Goal: Check status

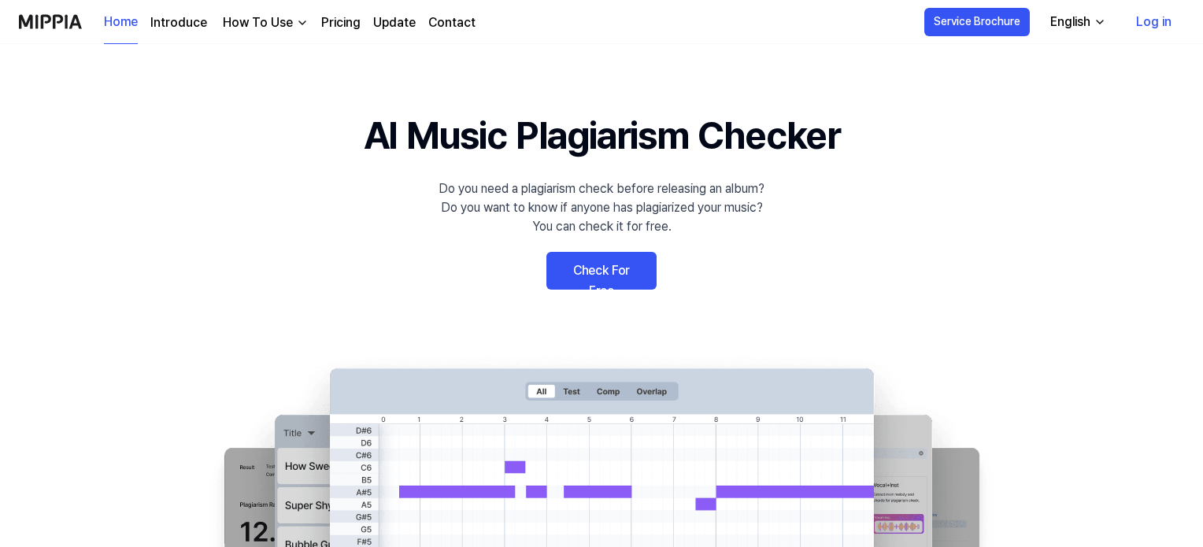
click at [1148, 31] on link "Log in" at bounding box center [1153, 22] width 61 height 44
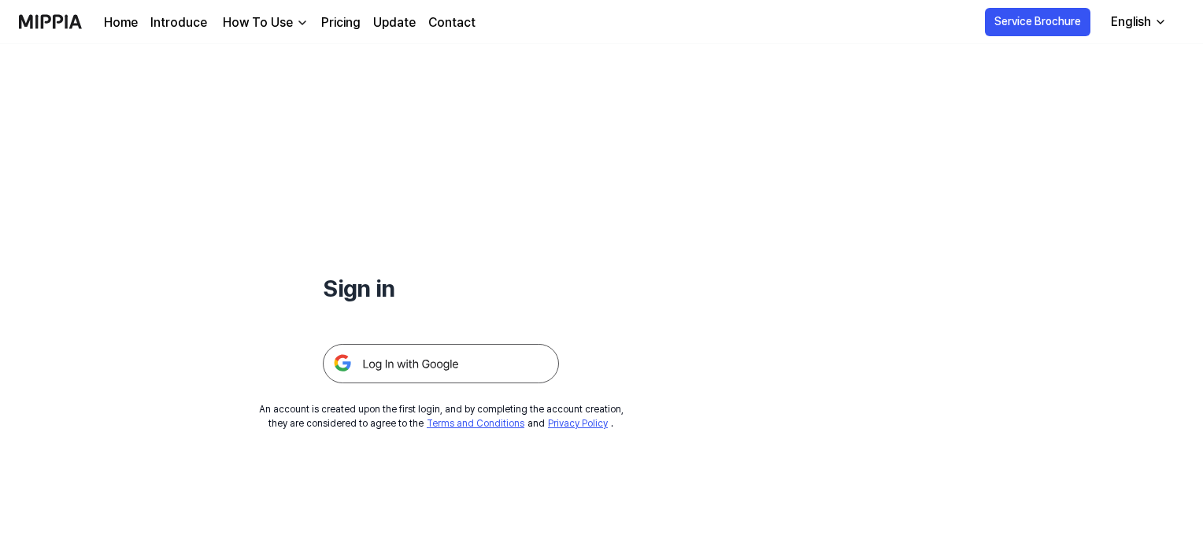
click at [476, 355] on img at bounding box center [441, 363] width 236 height 39
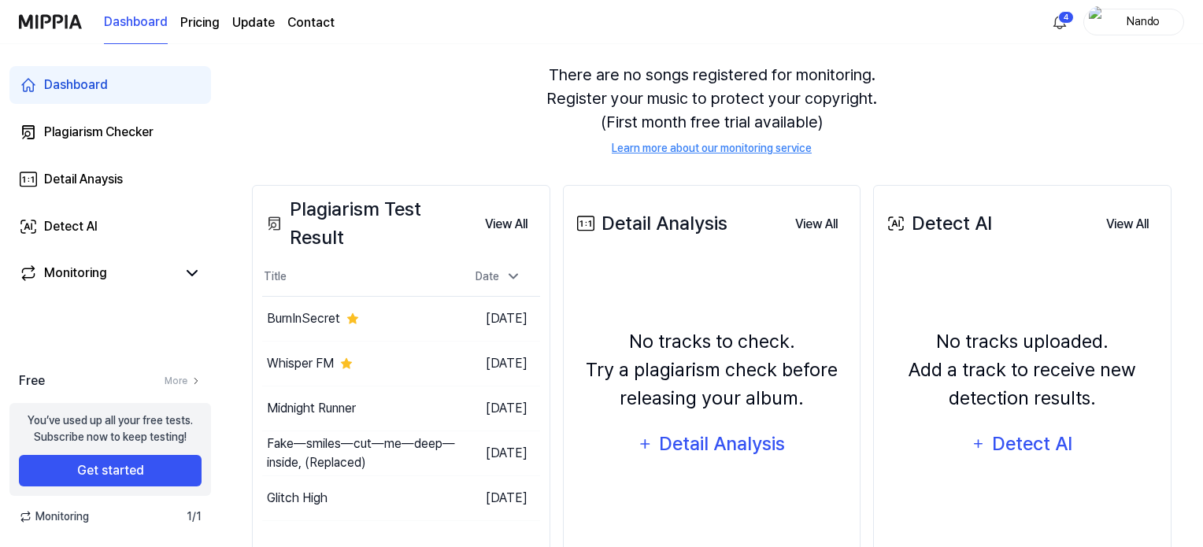
scroll to position [139, 0]
click at [401, 317] on button "Go to Results" at bounding box center [414, 318] width 84 height 25
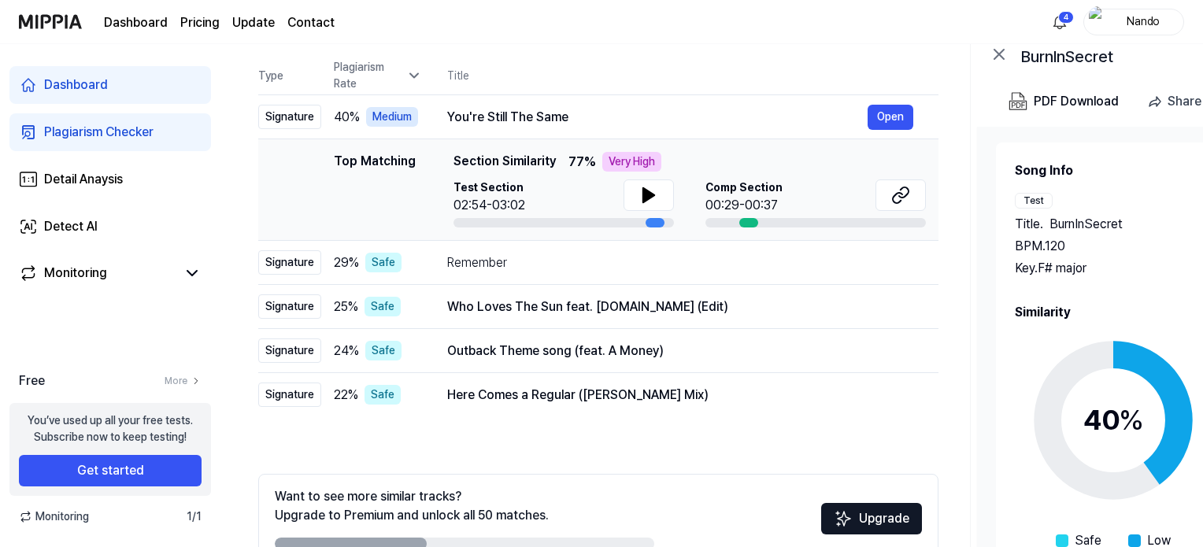
scroll to position [246, 0]
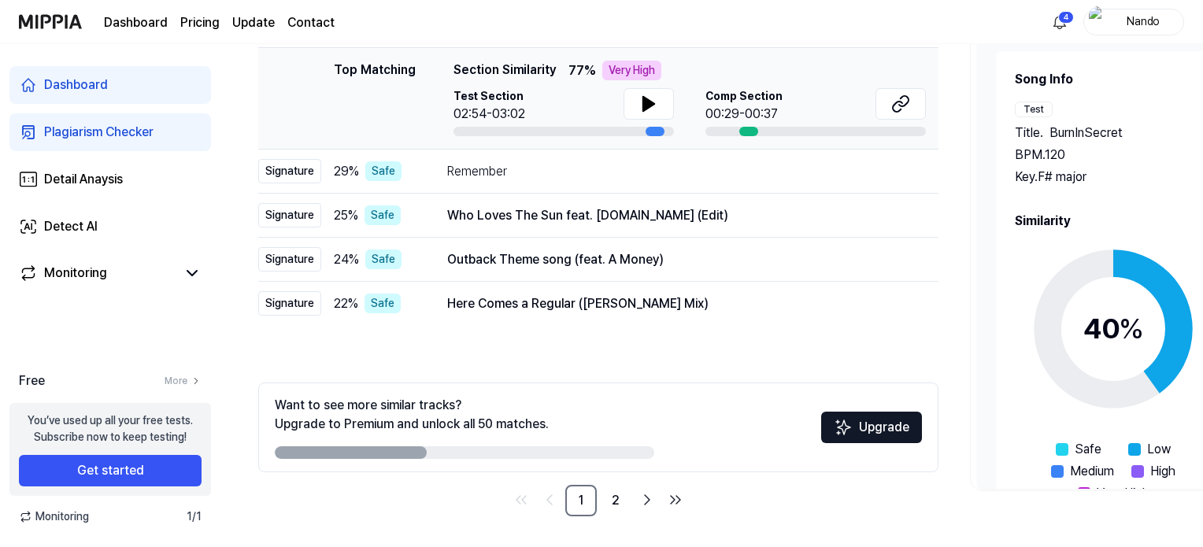
scroll to position [139, 0]
